Goal: Check status: Check status

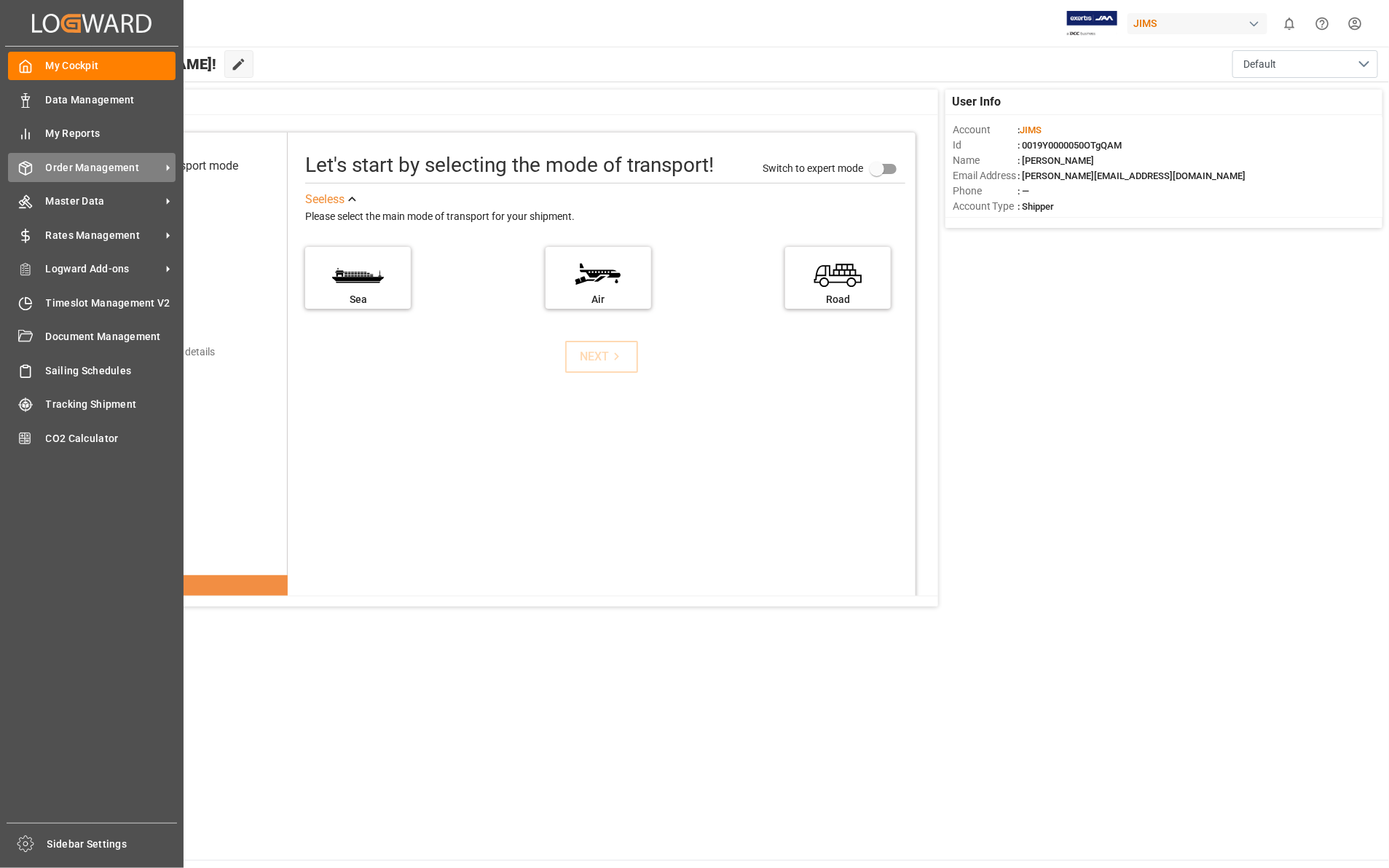
click at [107, 162] on span "Order Management" at bounding box center [103, 167] width 115 height 15
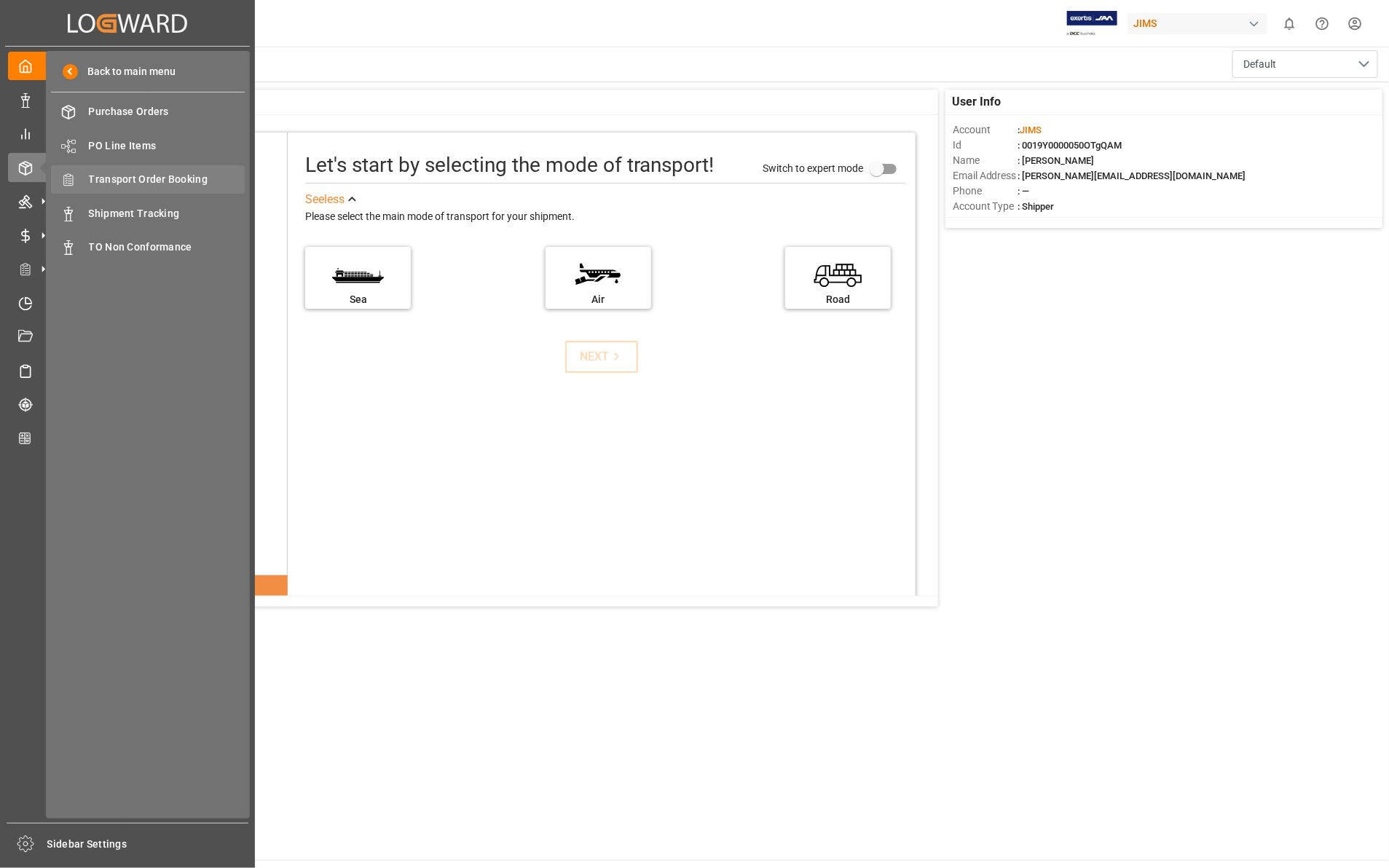
click at [175, 181] on span "Transport Order Booking" at bounding box center [167, 179] width 156 height 15
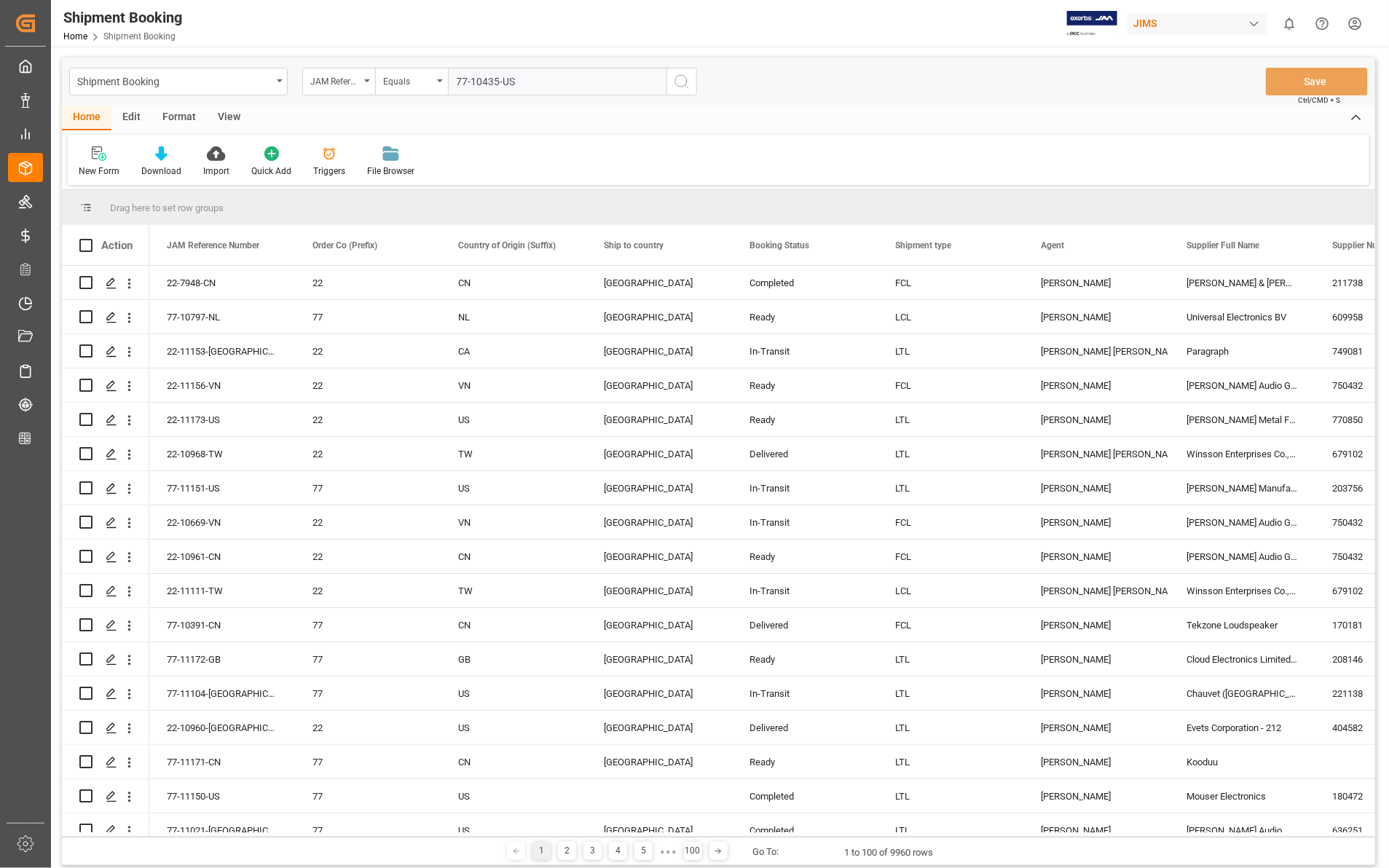
type input "77-10435-US"
click at [681, 79] on icon "search button" at bounding box center [681, 82] width 18 height 18
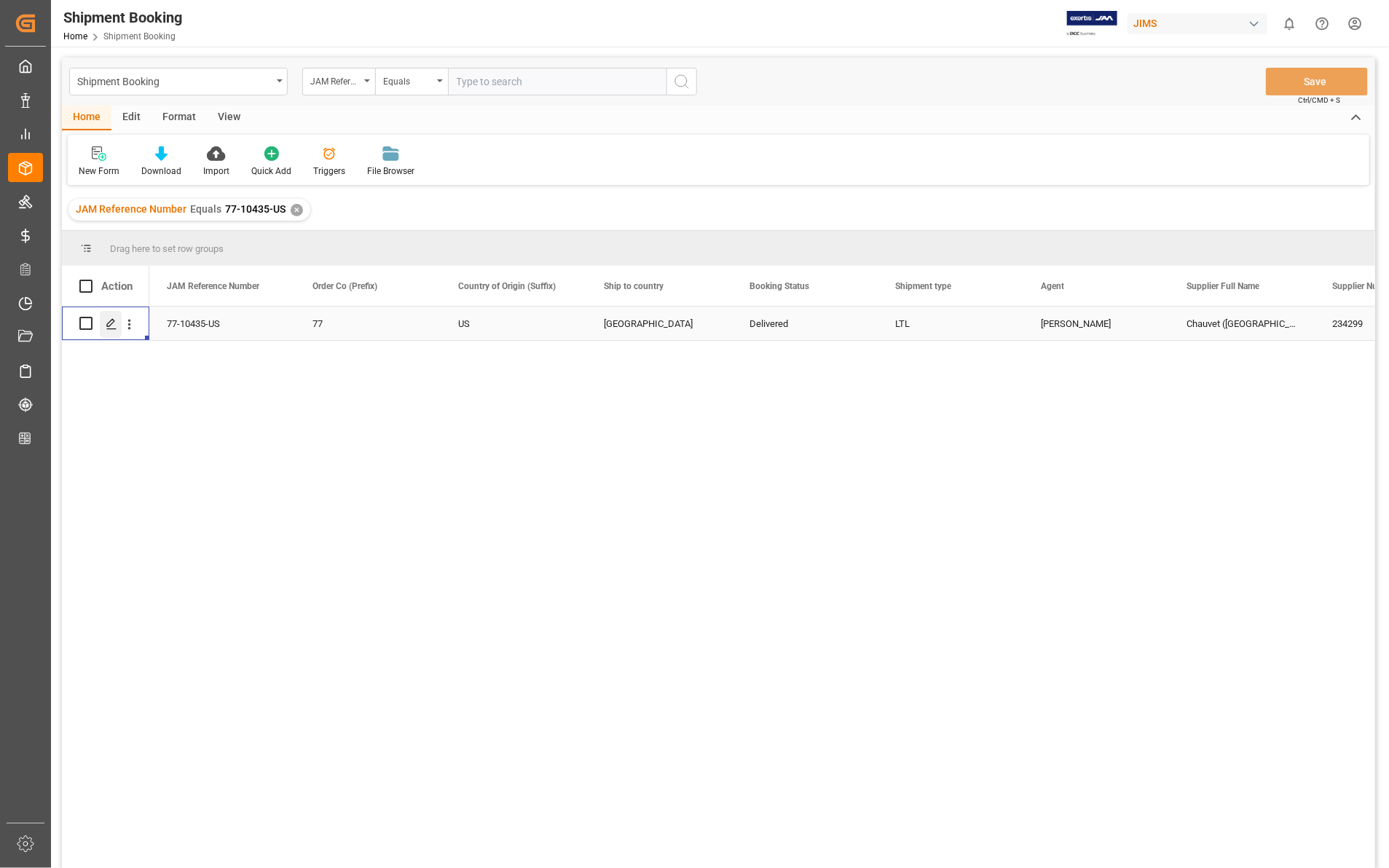
click at [108, 326] on polygon "Press SPACE to select this row." at bounding box center [110, 322] width 8 height 8
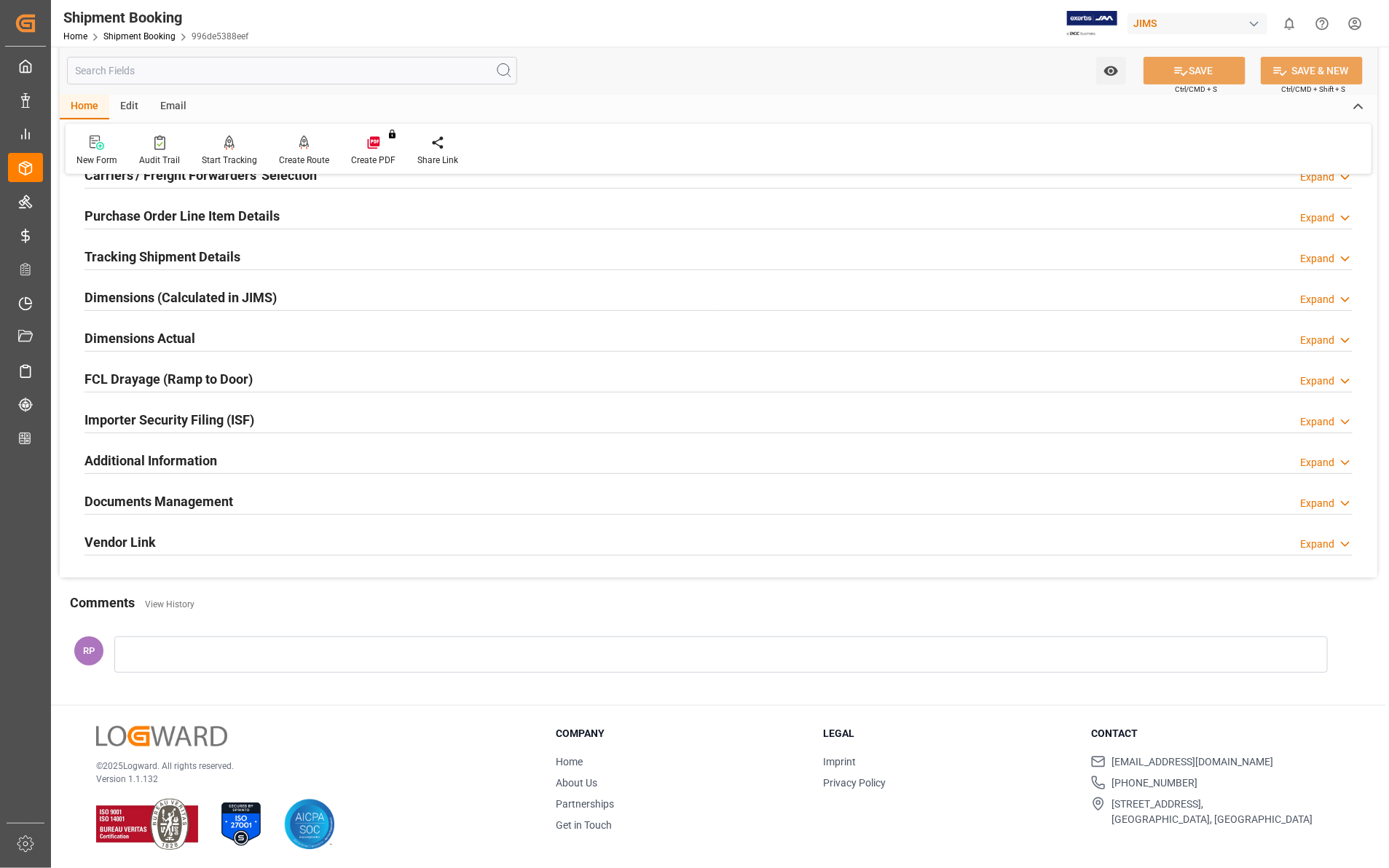
scroll to position [226, 0]
click at [1343, 500] on polyline at bounding box center [1345, 501] width 8 height 3
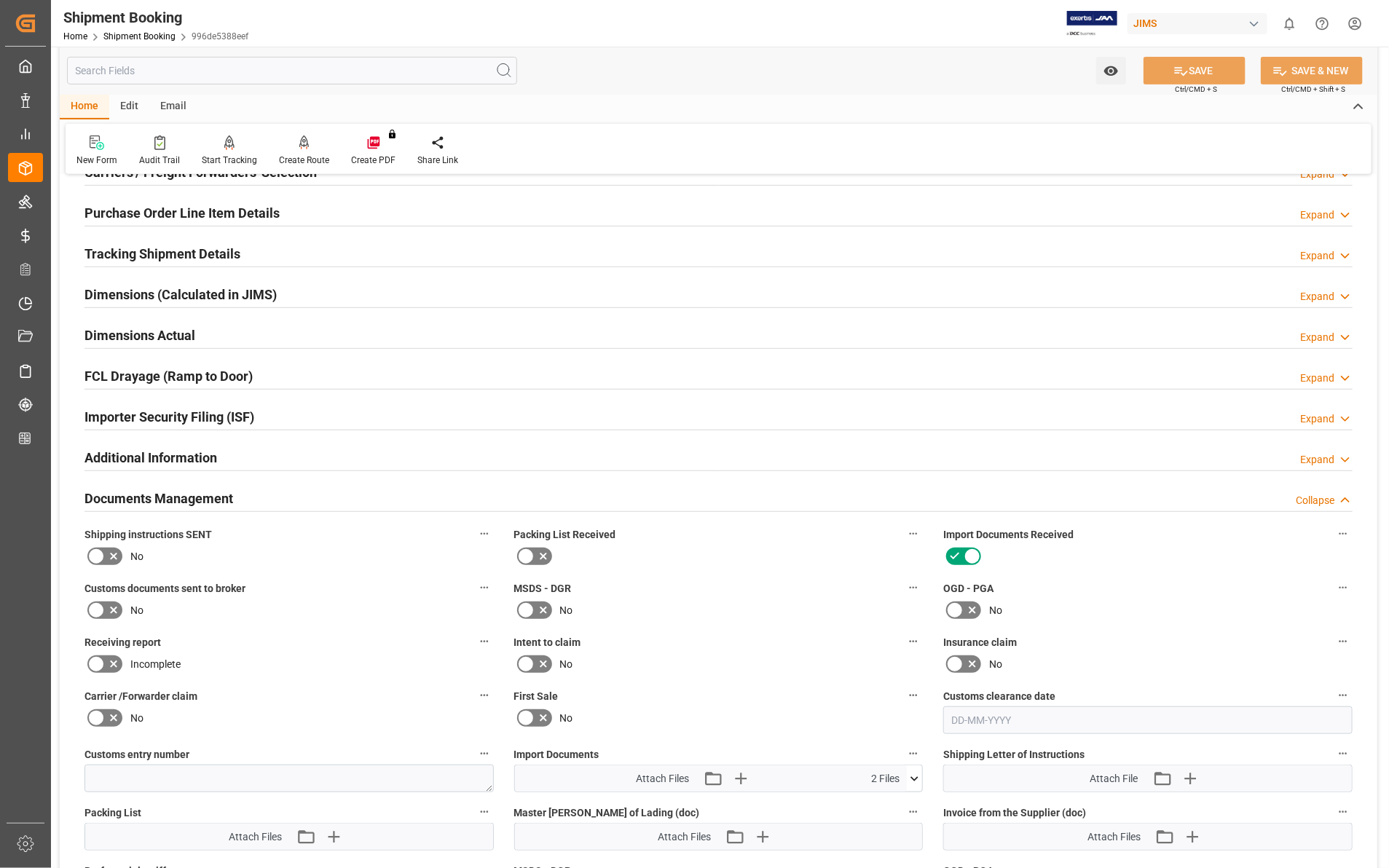
scroll to position [590, 0]
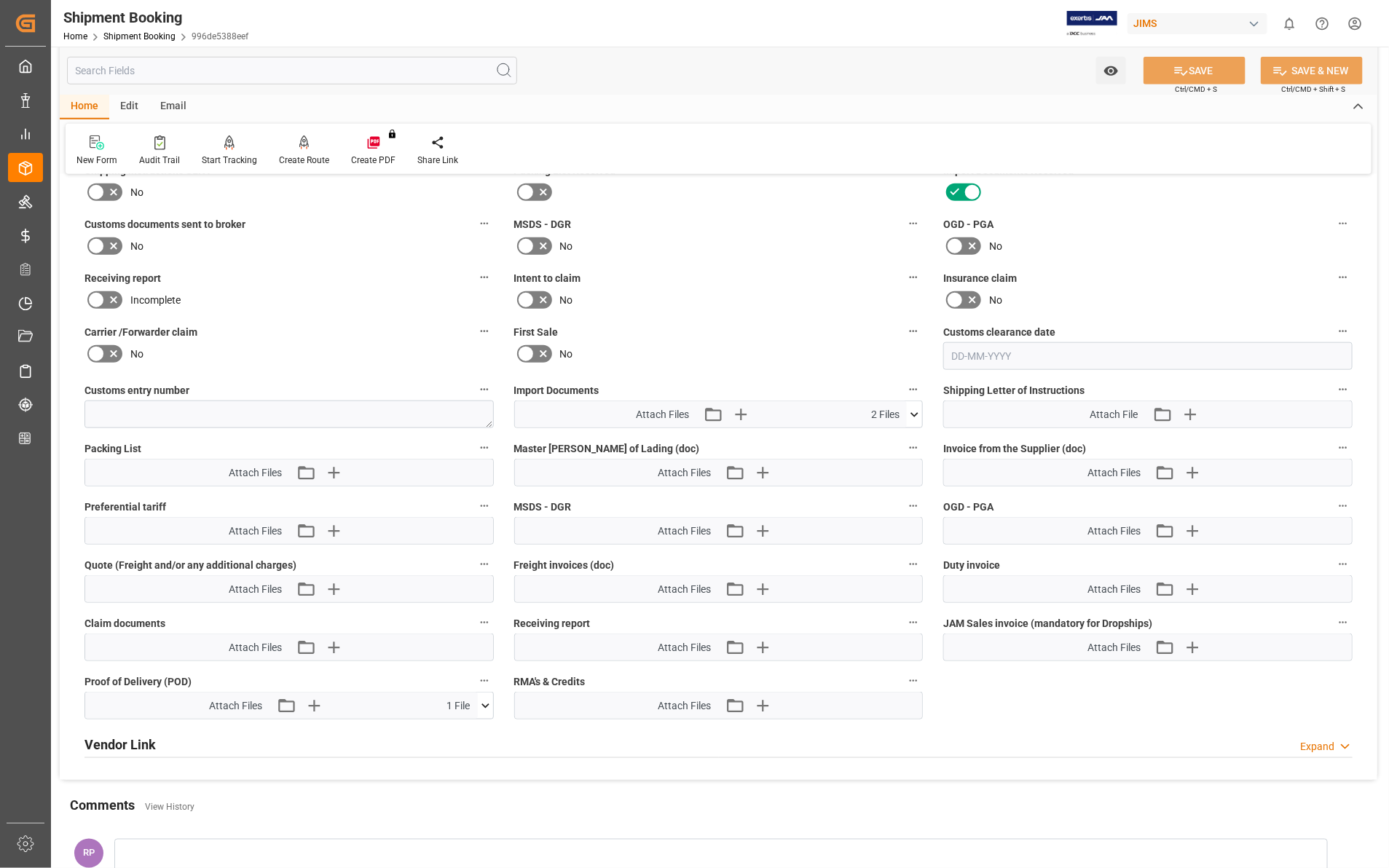
click at [912, 408] on icon at bounding box center [915, 415] width 15 height 15
click at [877, 437] on icon at bounding box center [876, 442] width 15 height 15
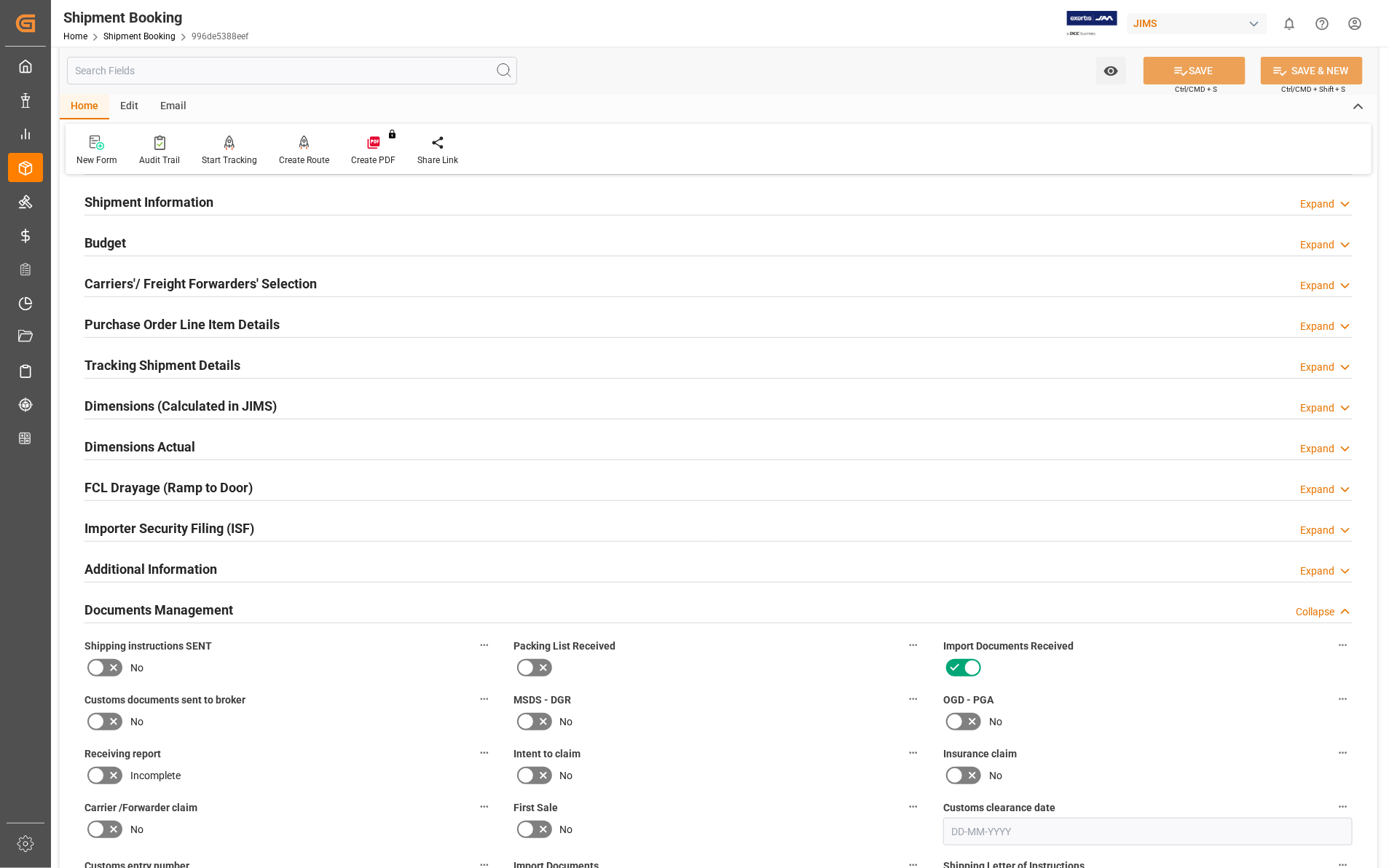
scroll to position [0, 0]
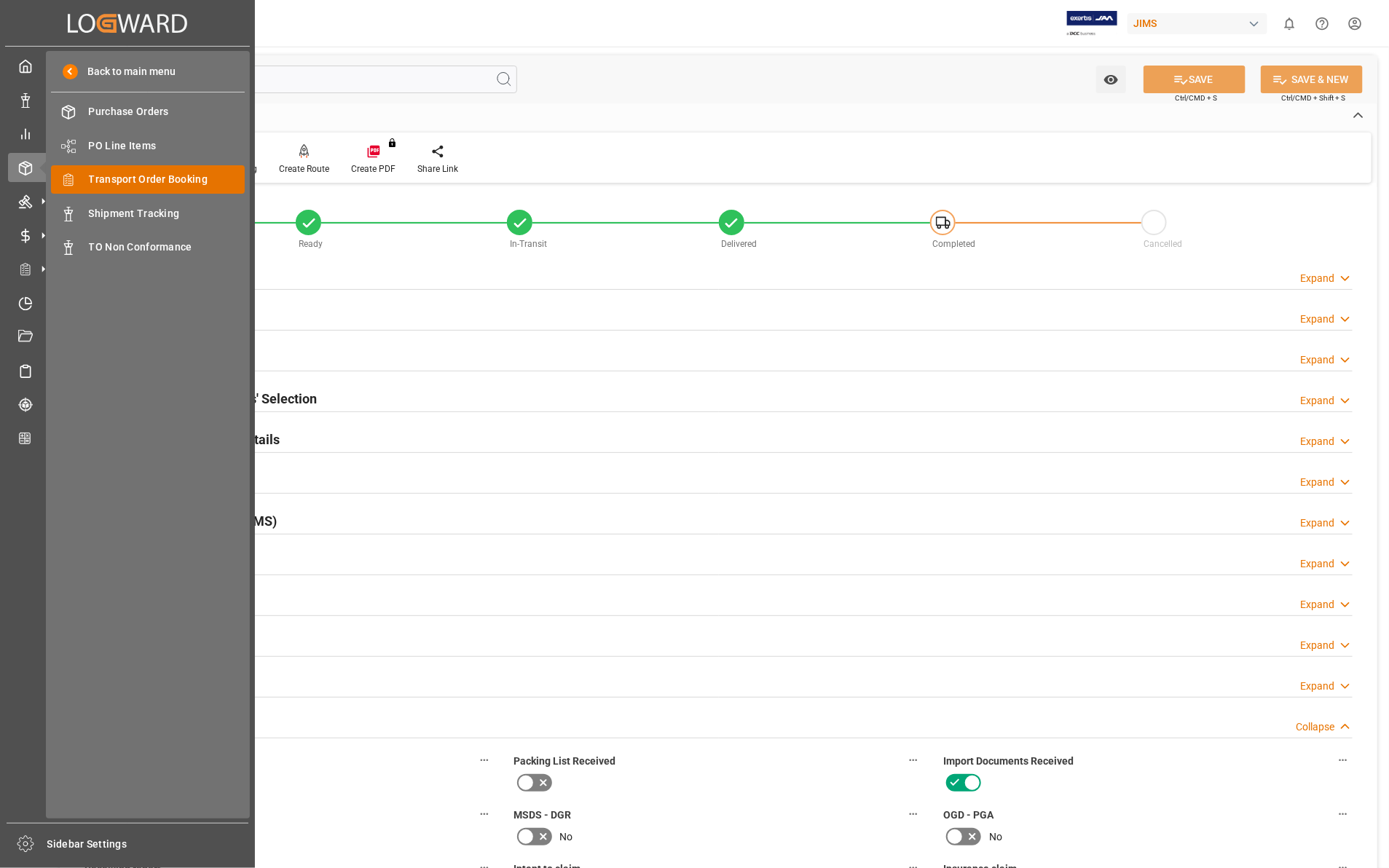
click at [124, 177] on span "Transport Order Booking" at bounding box center [167, 179] width 156 height 15
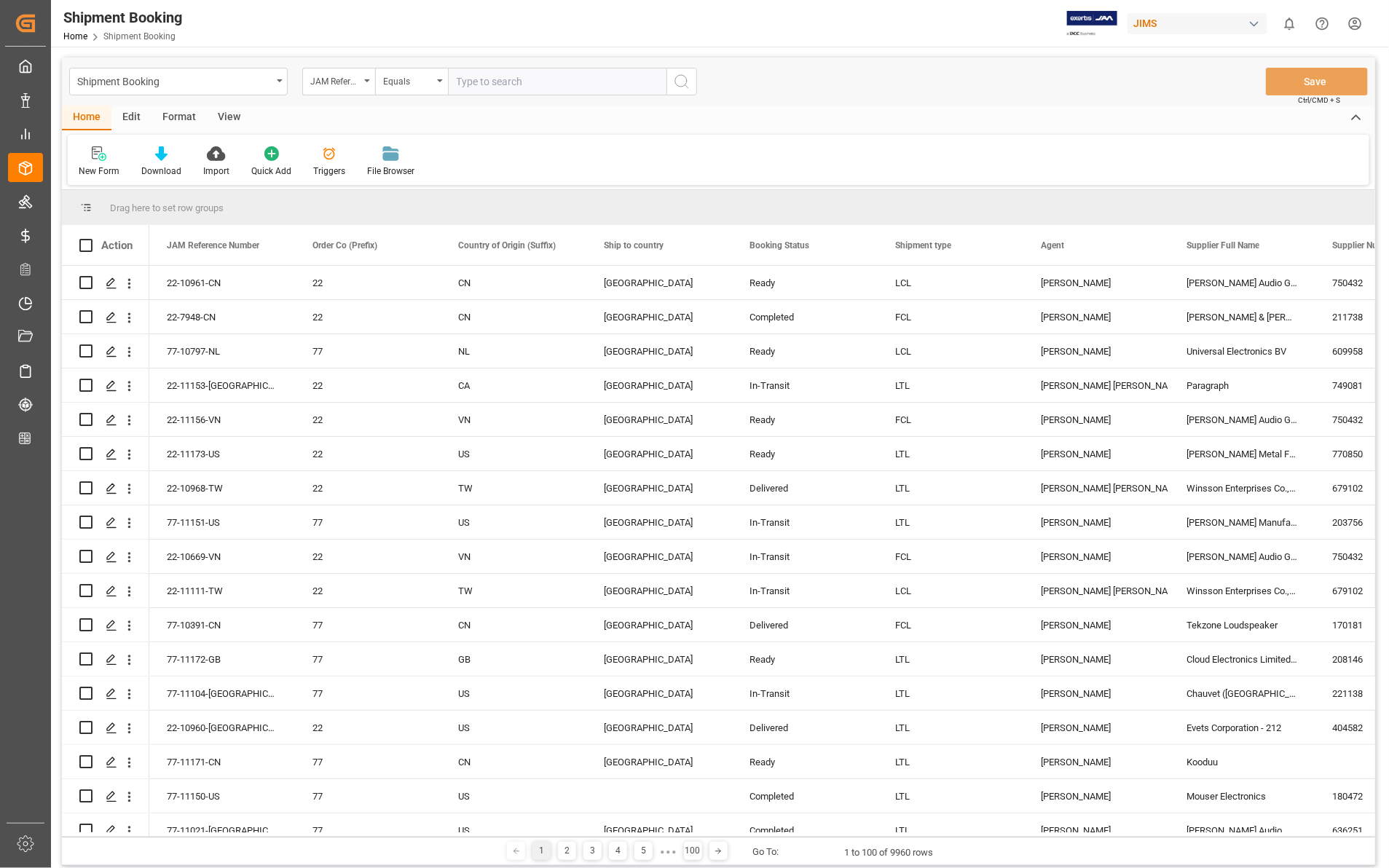
click at [468, 79] on input "text" at bounding box center [558, 82] width 219 height 28
type input "77-10720-US"
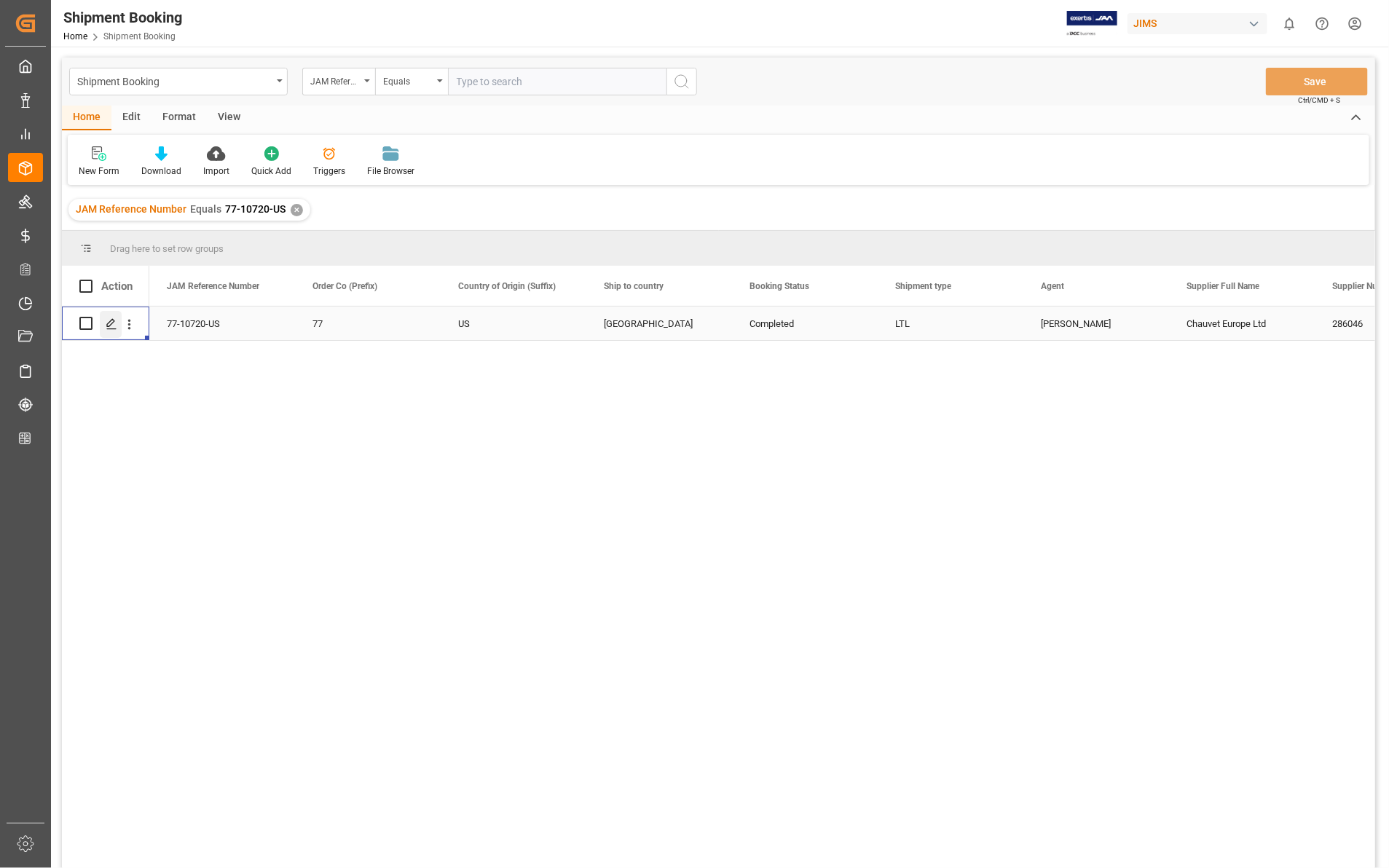
click at [111, 324] on polygon "Press SPACE to select this row." at bounding box center [110, 322] width 8 height 8
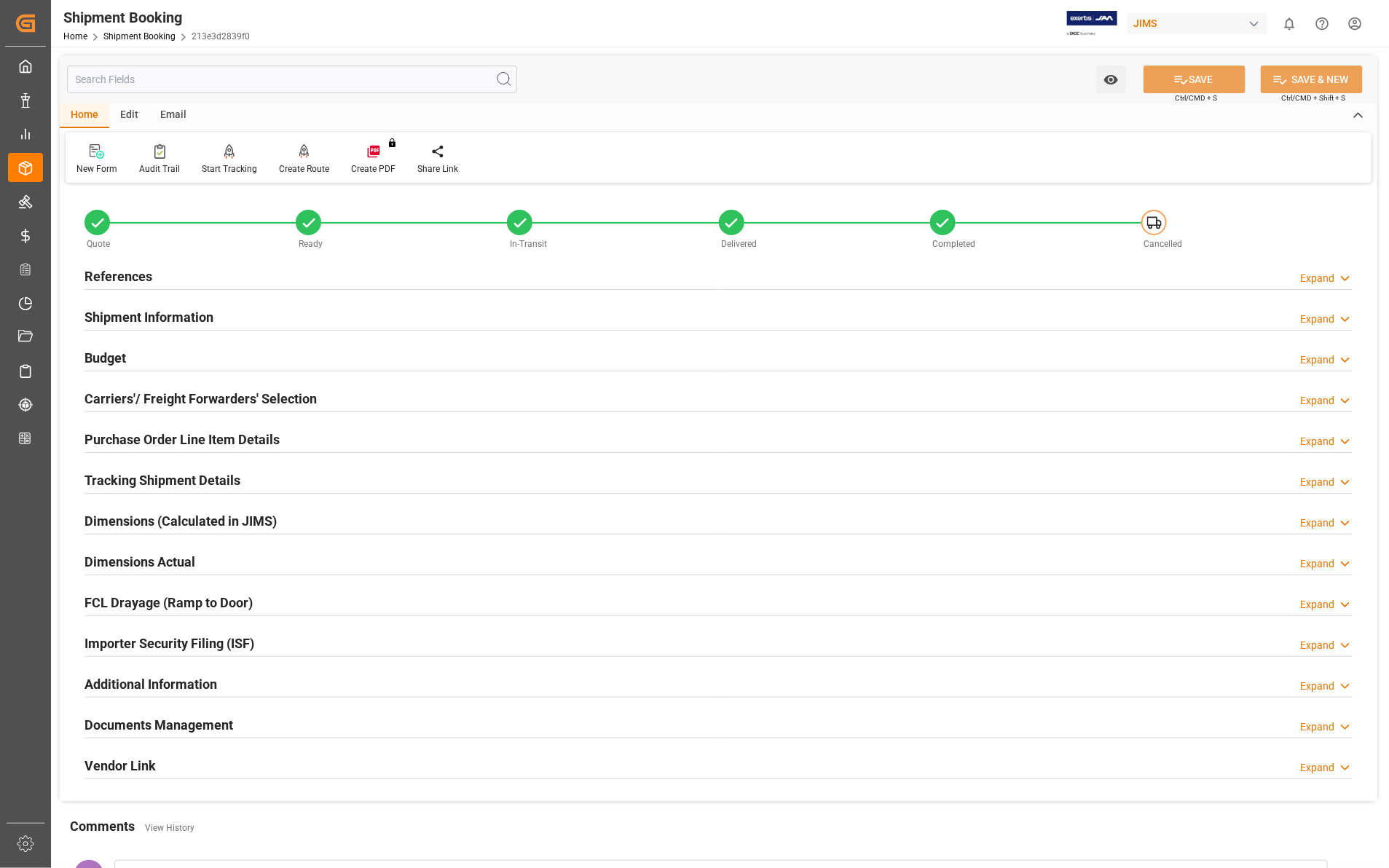
click at [1346, 725] on icon at bounding box center [1345, 727] width 14 height 15
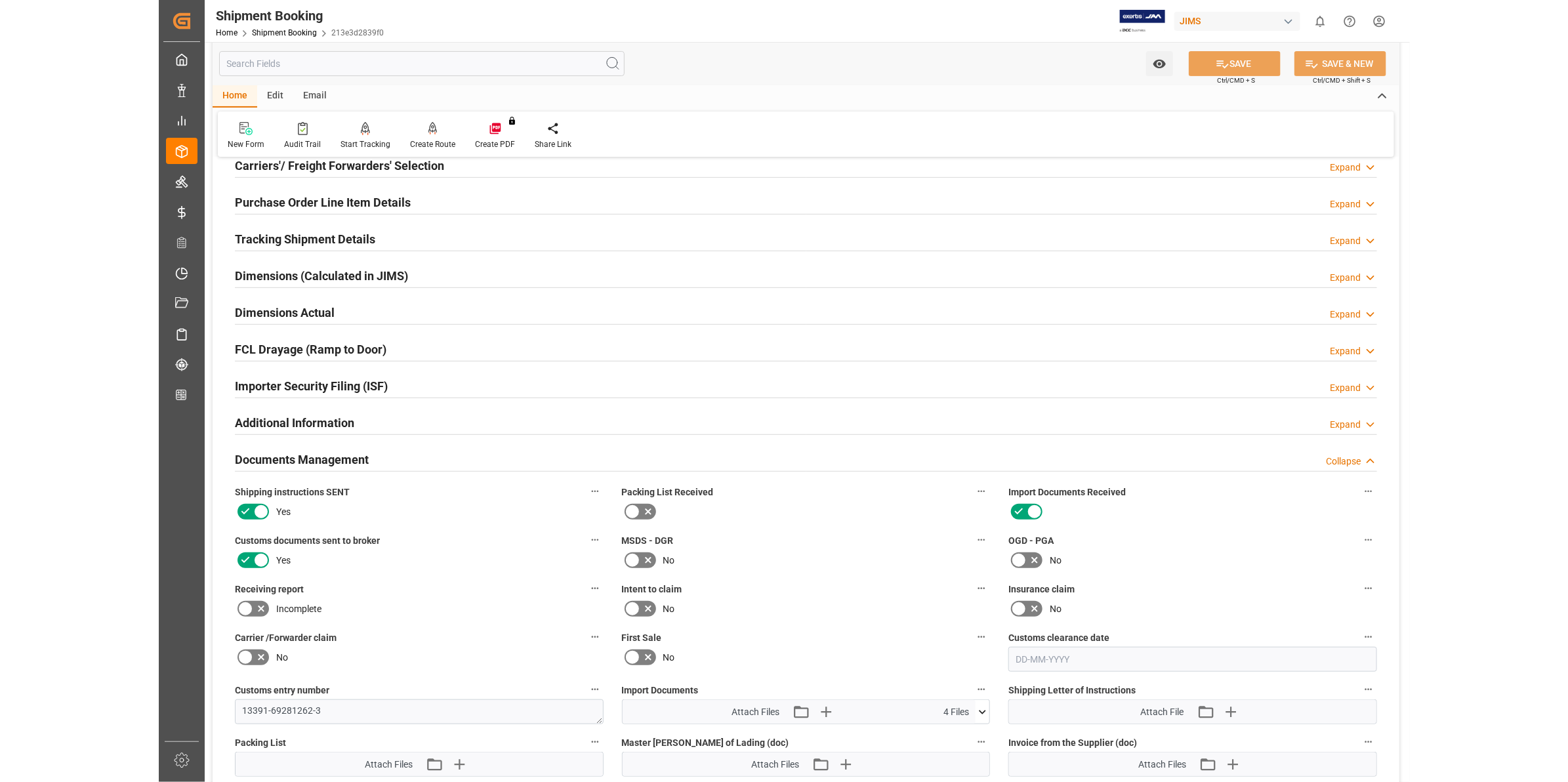
scroll to position [410, 0]
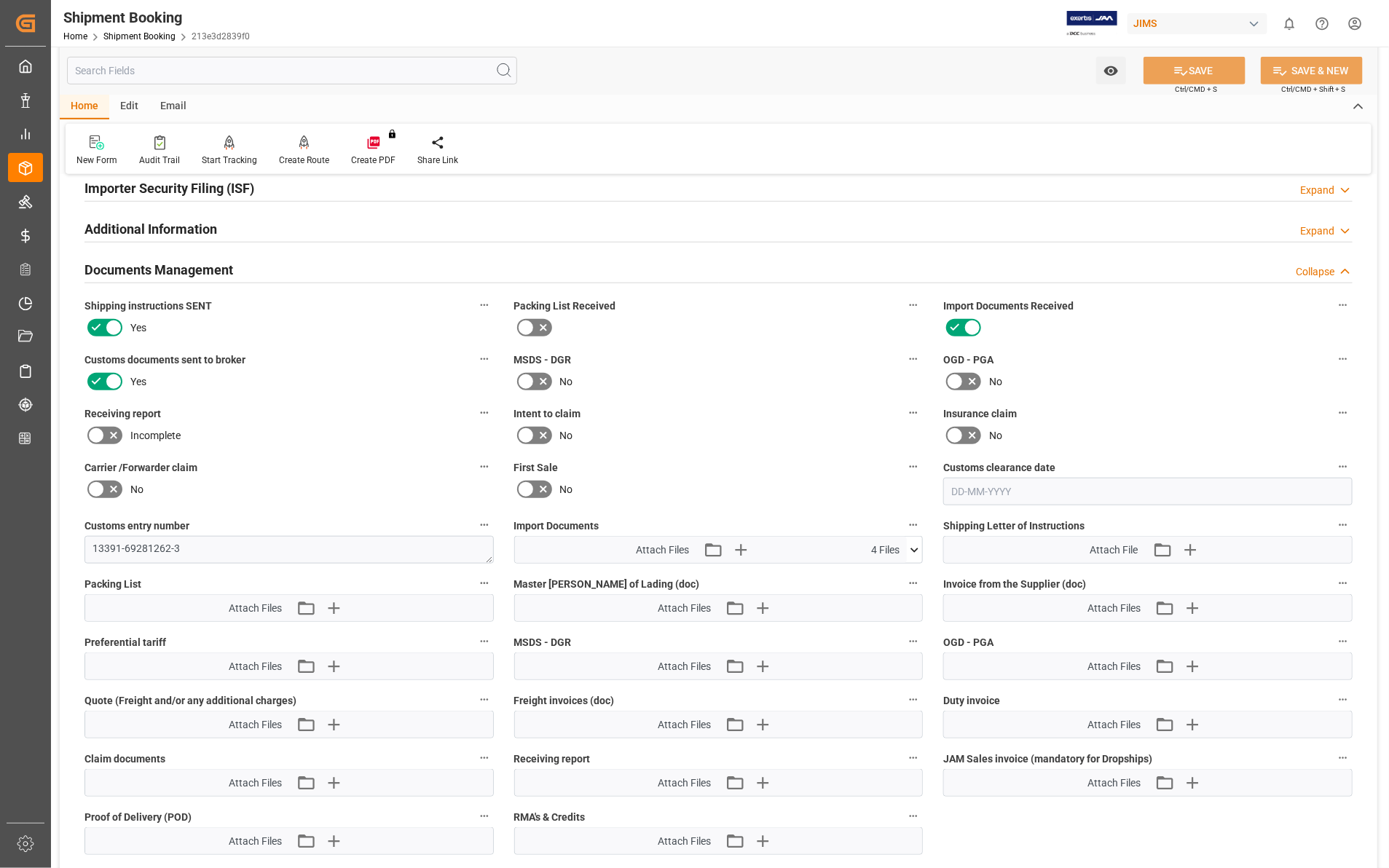
click at [915, 547] on icon at bounding box center [915, 550] width 15 height 15
click at [877, 617] on icon at bounding box center [876, 623] width 15 height 15
